Goal: Transaction & Acquisition: Purchase product/service

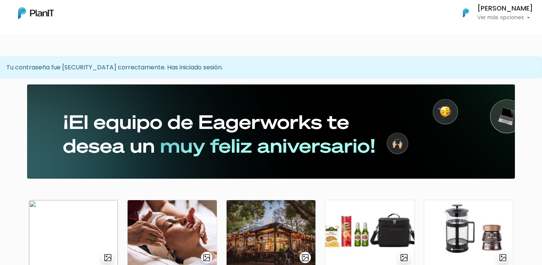
click at [515, 18] on p "Ver más opciones" at bounding box center [505, 17] width 56 height 5
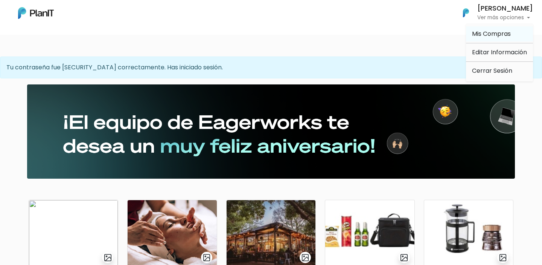
click at [494, 37] on span "Mis Compras" at bounding box center [491, 33] width 39 height 9
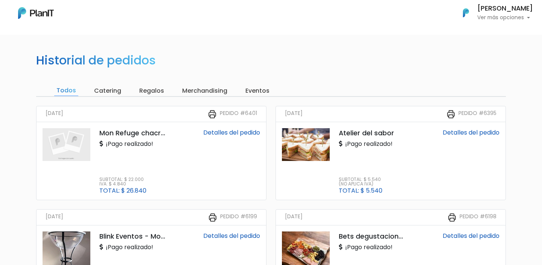
scroll to position [20, 0]
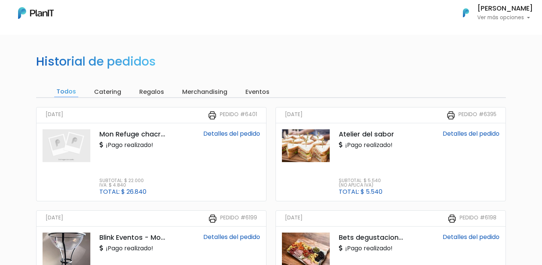
click at [31, 11] on img at bounding box center [36, 13] width 36 height 12
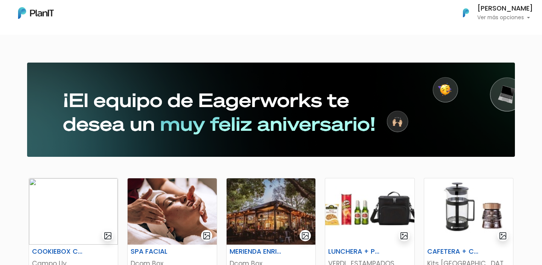
click at [23, 13] on img at bounding box center [36, 13] width 36 height 12
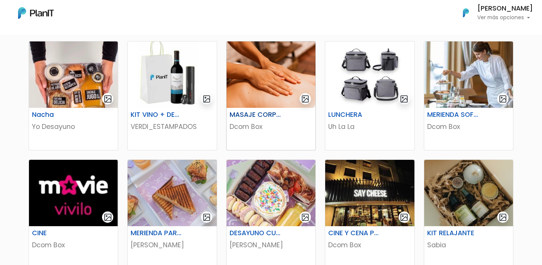
scroll to position [260, 0]
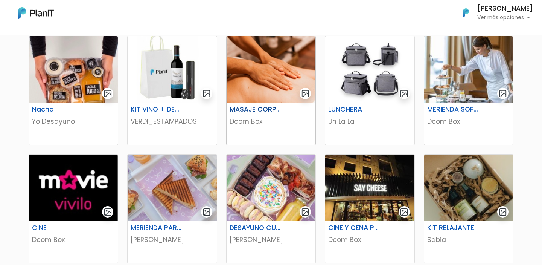
click at [276, 128] on div "MASAJE CORPORAL Dcom Box" at bounding box center [271, 123] width 89 height 42
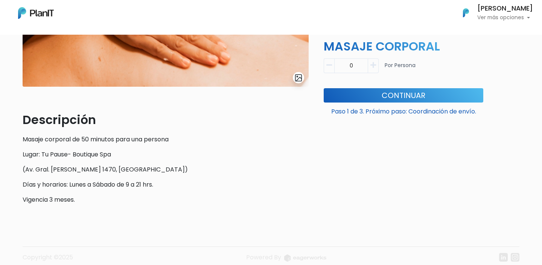
scroll to position [150, 0]
drag, startPoint x: 128, startPoint y: 173, endPoint x: 40, endPoint y: 171, distance: 88.1
click at [40, 171] on p "(Av. Gral. [PERSON_NAME] 1470, [GEOGRAPHIC_DATA])" at bounding box center [166, 169] width 286 height 9
click at [324, 189] on div "Dcom Box MASAJE CORPORAL Descripción Masaje corporal de 50 minutos para una per…" at bounding box center [403, 67] width 169 height 286
